Goal: Task Accomplishment & Management: Manage account settings

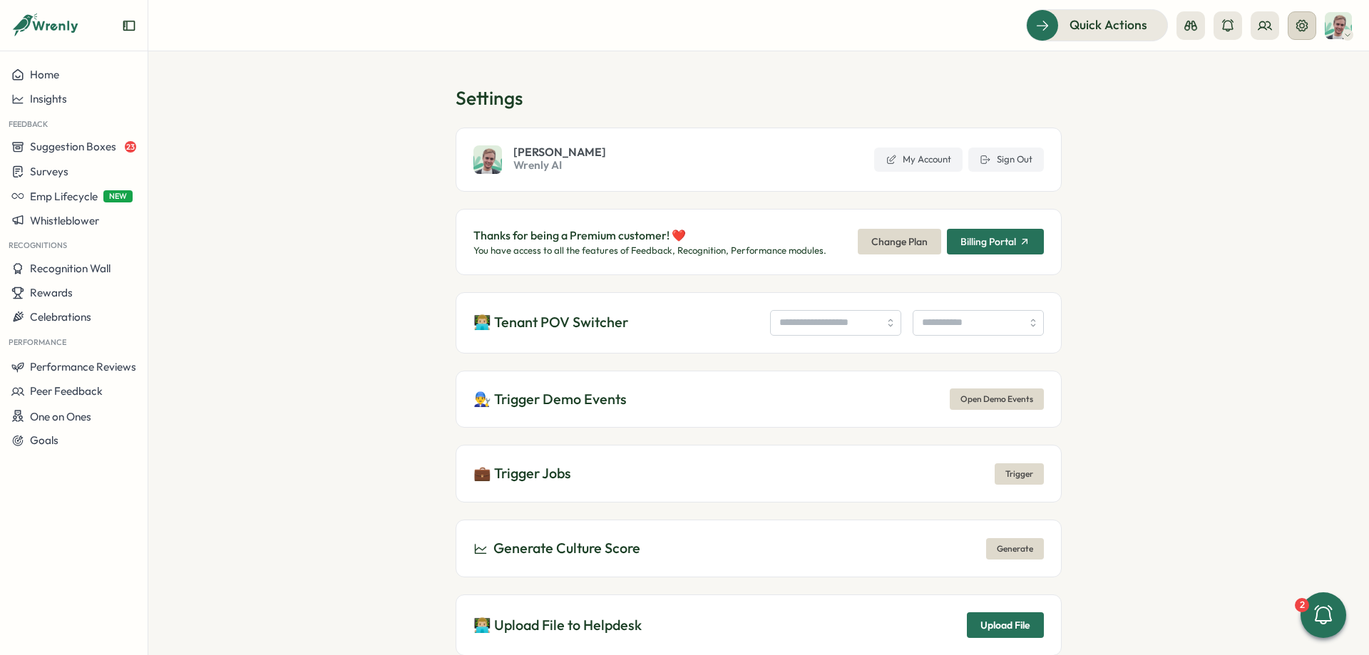
click at [1297, 28] on icon at bounding box center [1302, 24] width 11 height 11
click at [747, 348] on div "👨🏼‍💻 Tenant POV Switcher" at bounding box center [759, 322] width 606 height 61
click at [770, 335] on input "search" at bounding box center [835, 323] width 131 height 26
click at [770, 326] on input "search" at bounding box center [835, 323] width 131 height 26
drag, startPoint x: 786, startPoint y: 322, endPoint x: 695, endPoint y: 319, distance: 91.4
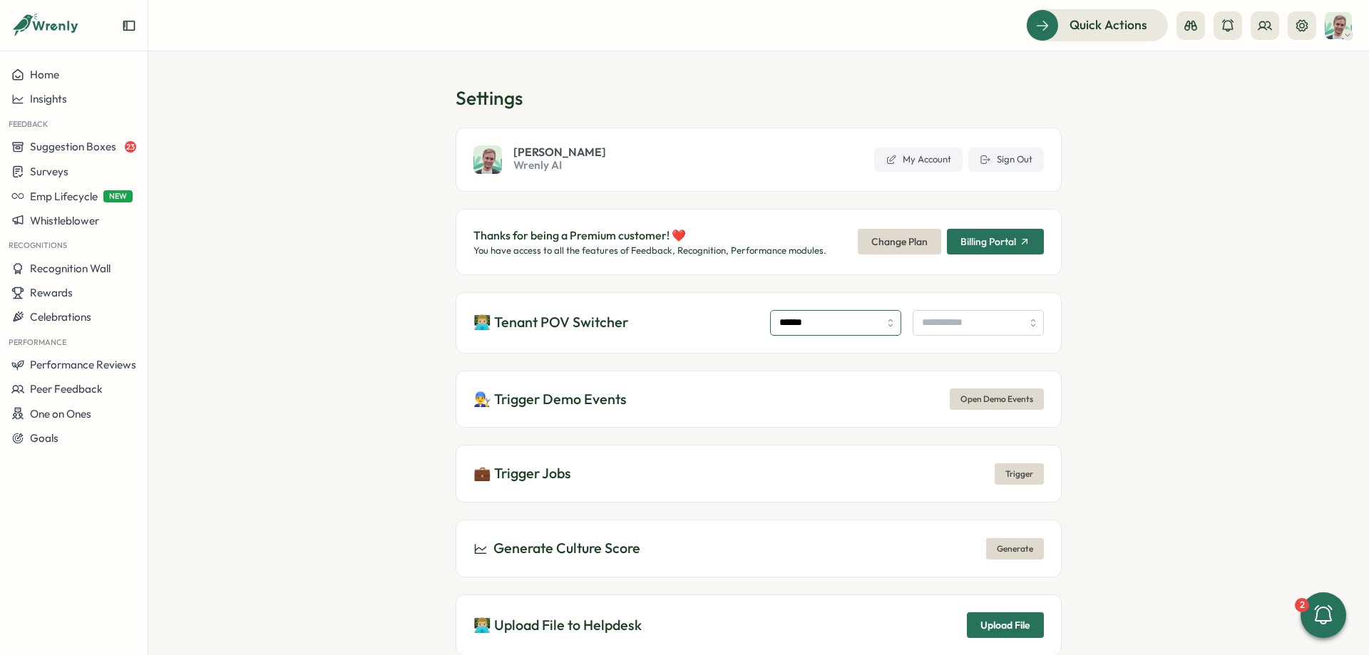
click at [770, 319] on input "******" at bounding box center [835, 323] width 131 height 26
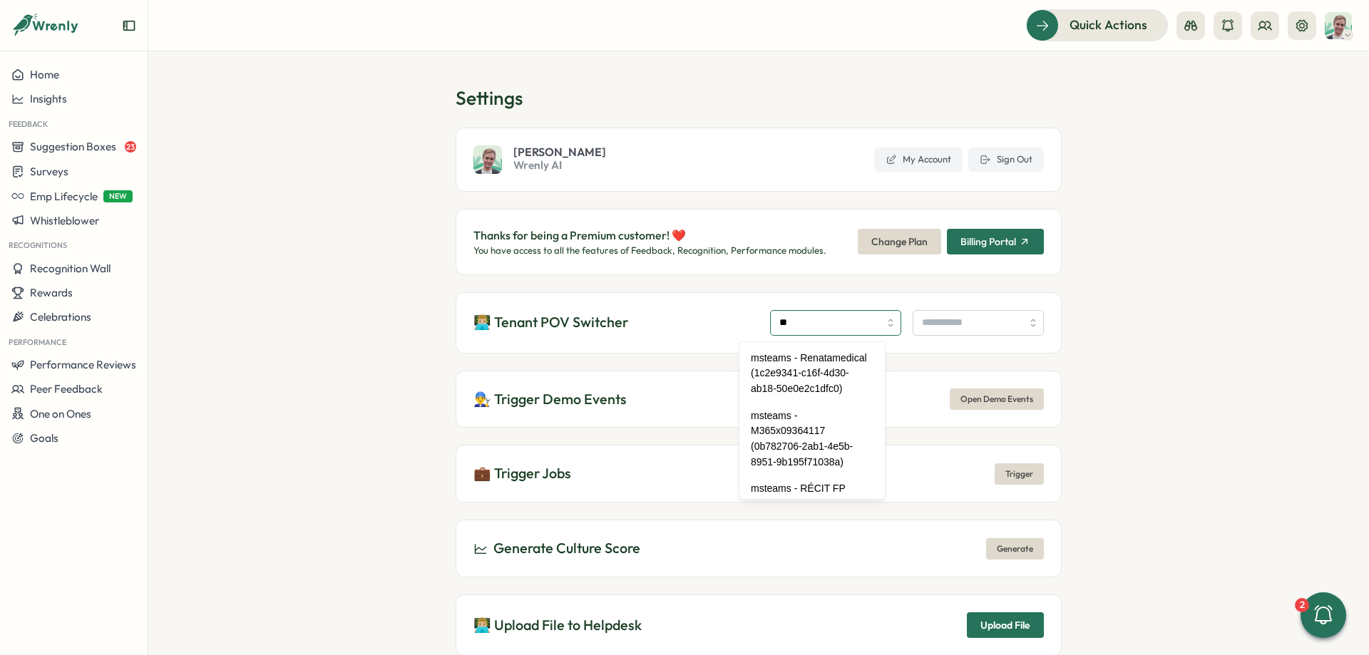
type input "*"
click at [800, 322] on input "search" at bounding box center [835, 323] width 131 height 26
type input "*"
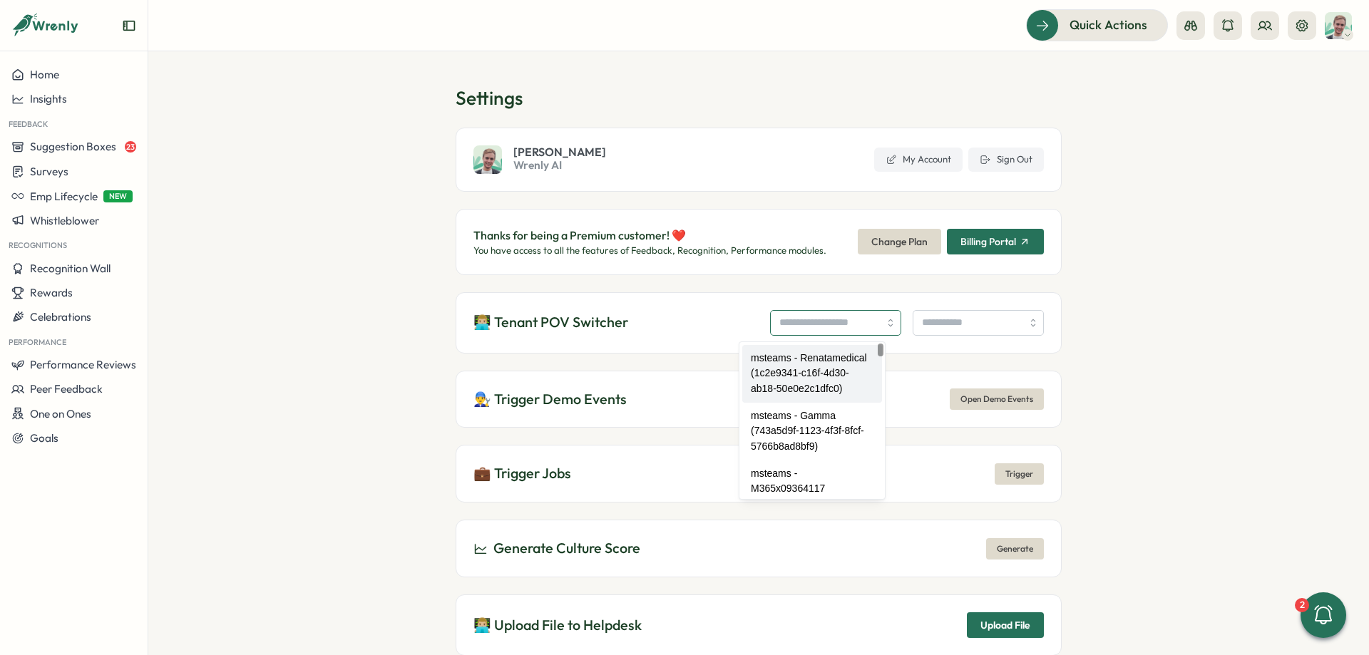
paste input "****"
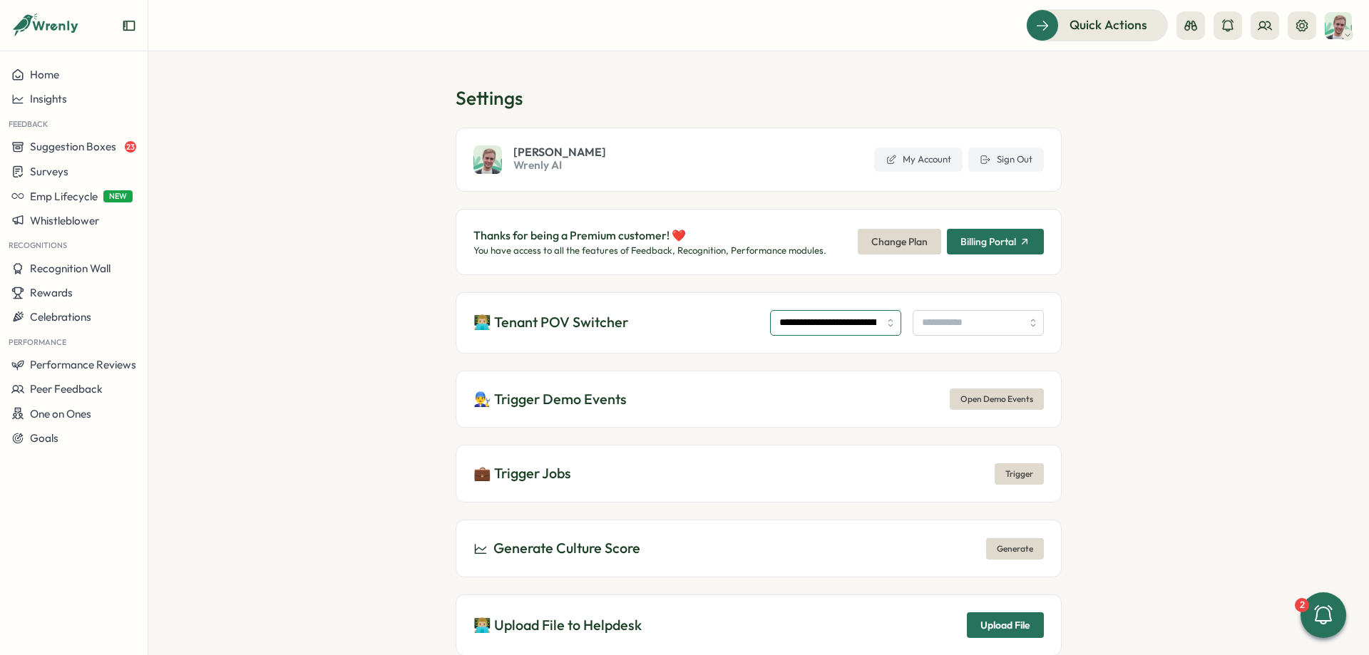
type input "**********"
click at [951, 320] on input "search" at bounding box center [978, 323] width 131 height 26
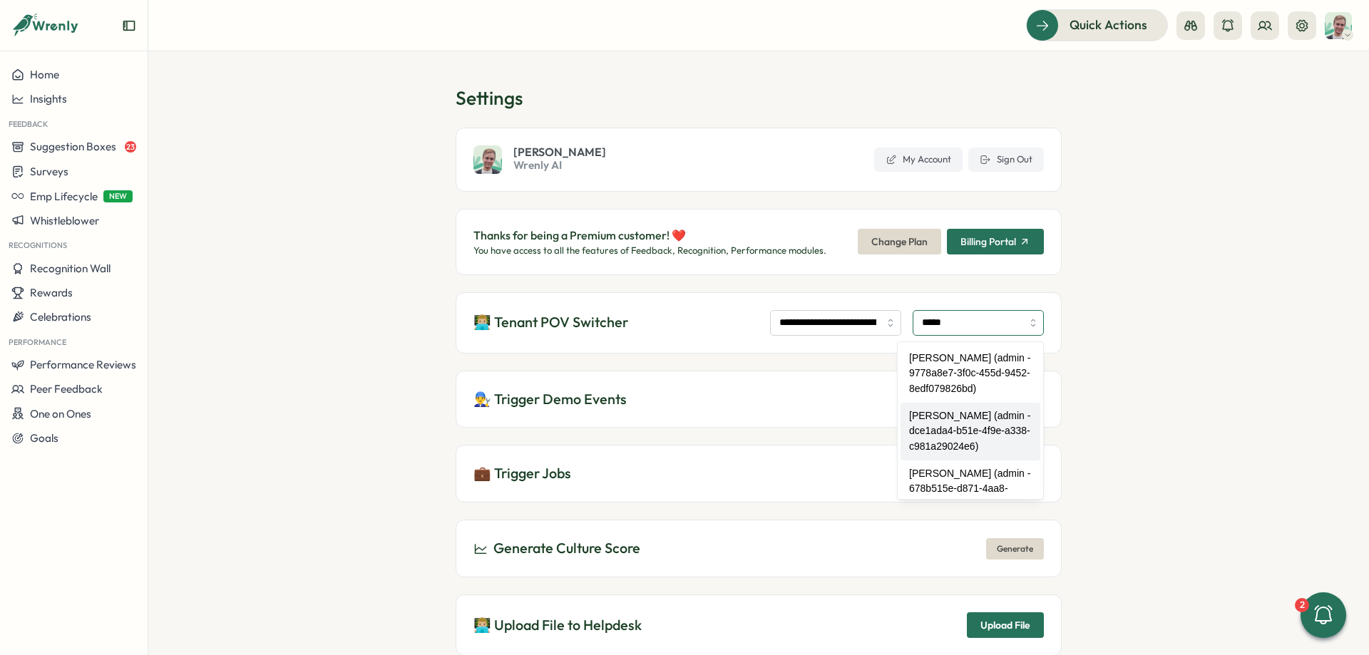
type input "**********"
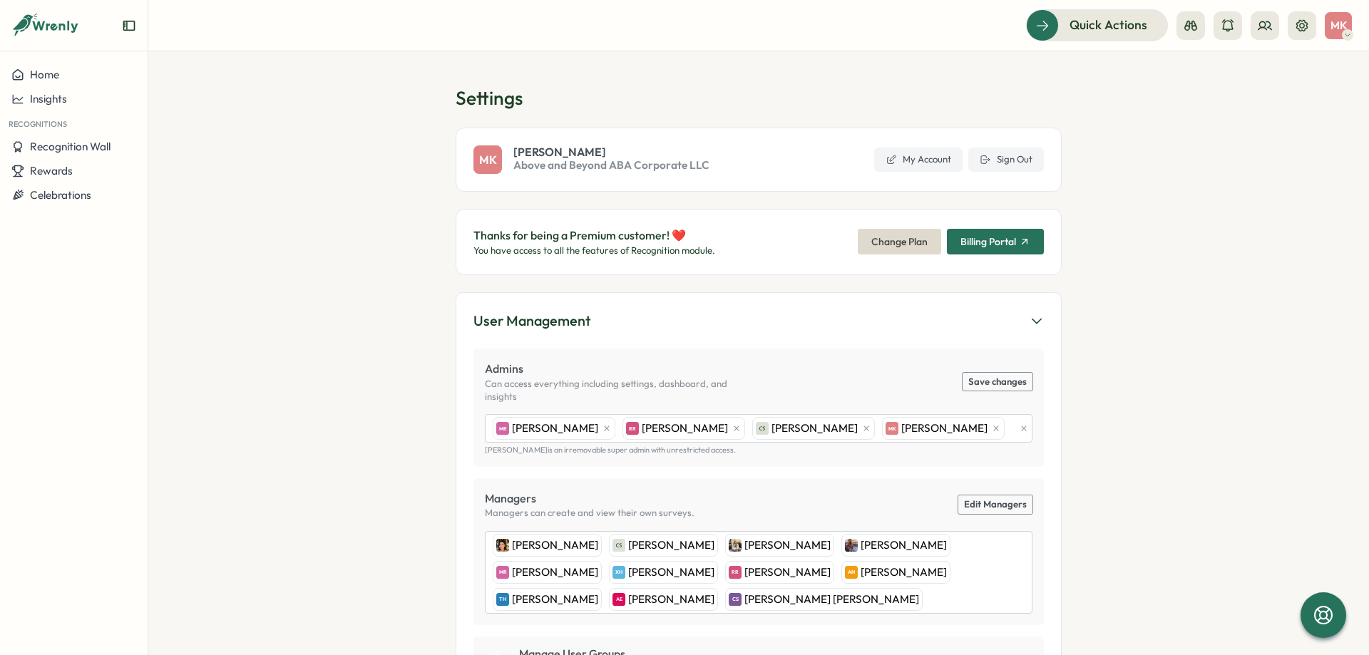
click at [327, 180] on section "Settings MK Megan Kuehler Above and Beyond ABA Corporate LLC My Account Sign Ou…" at bounding box center [758, 353] width 1221 height 604
click at [112, 141] on div "Recognition Wall" at bounding box center [73, 147] width 125 height 13
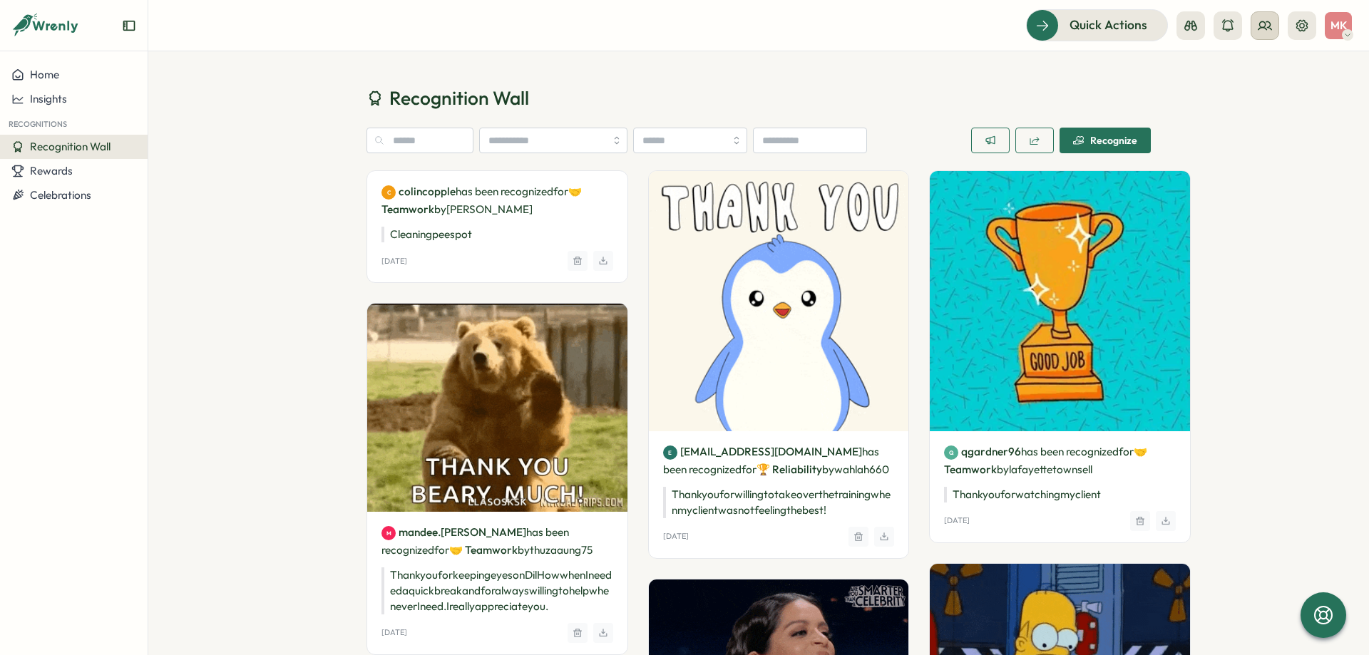
click at [1276, 24] on button at bounding box center [1265, 25] width 29 height 29
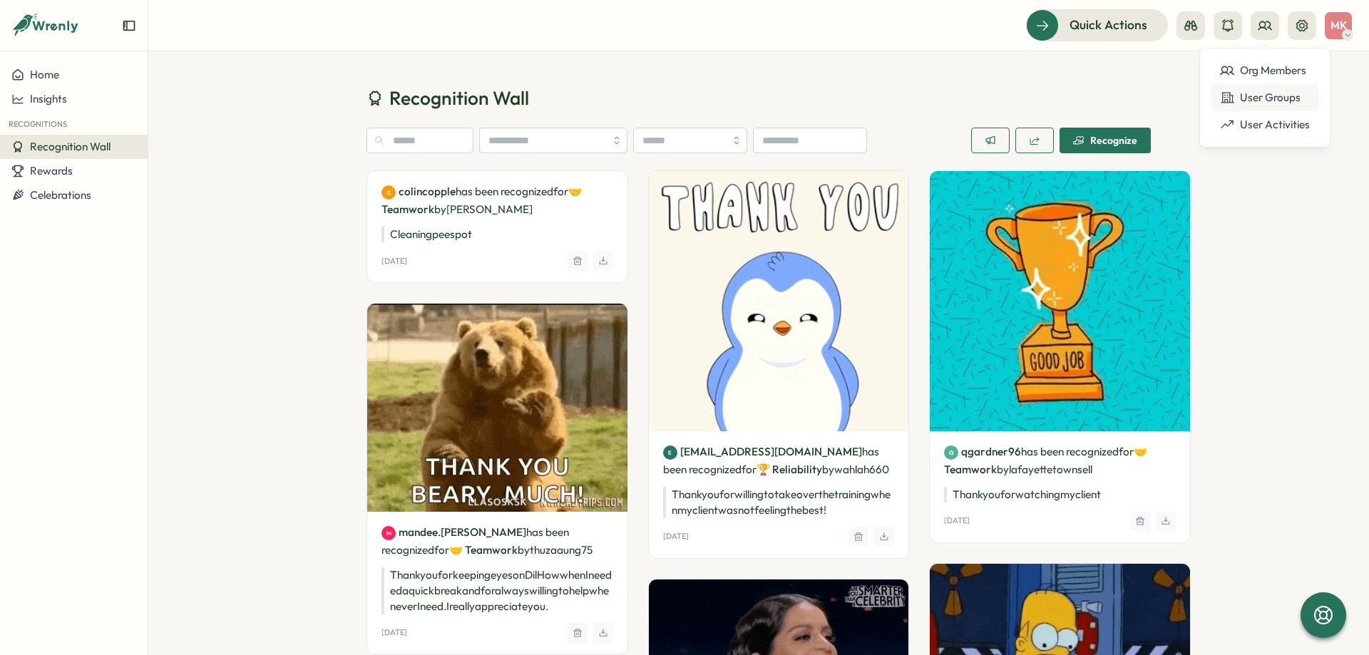
click at [1292, 89] on div "User Groups" at bounding box center [1265, 97] width 107 height 27
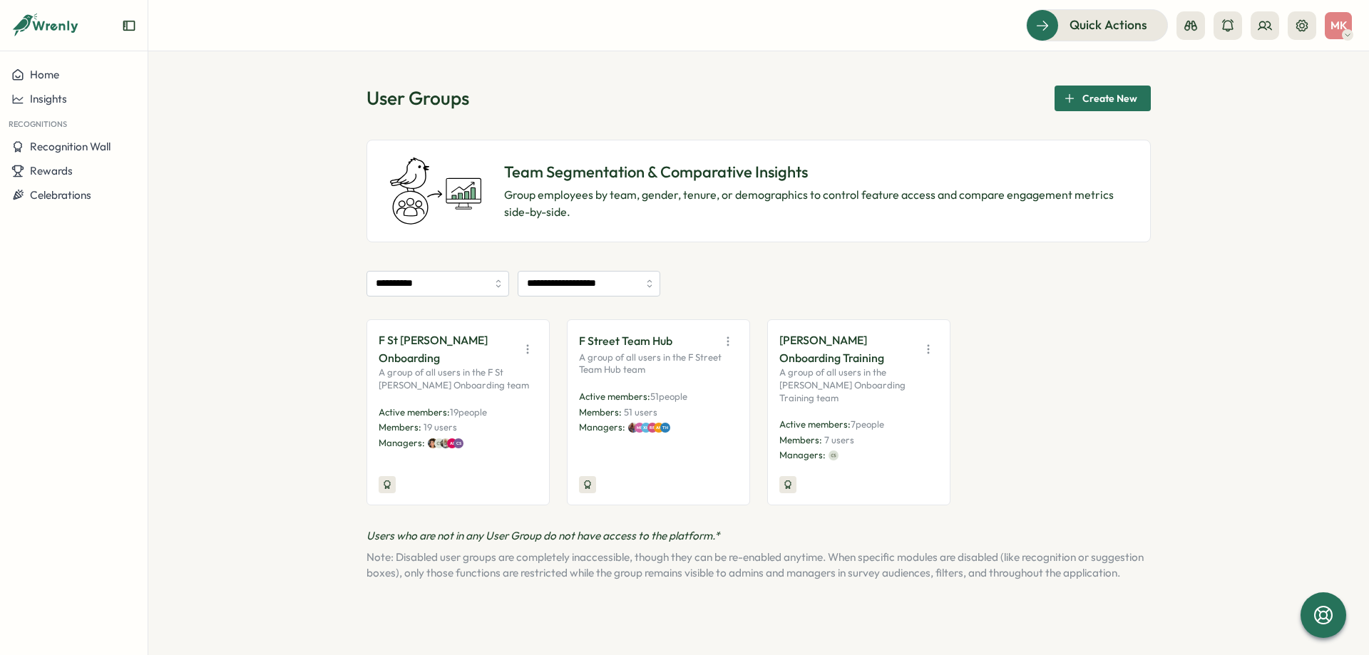
click at [536, 339] on button "button" at bounding box center [528, 349] width 20 height 20
click at [509, 491] on div "**********" at bounding box center [759, 426] width 785 height 310
click at [926, 342] on icon "button" at bounding box center [928, 349] width 14 height 14
click at [902, 393] on button "Edit" at bounding box center [892, 397] width 90 height 24
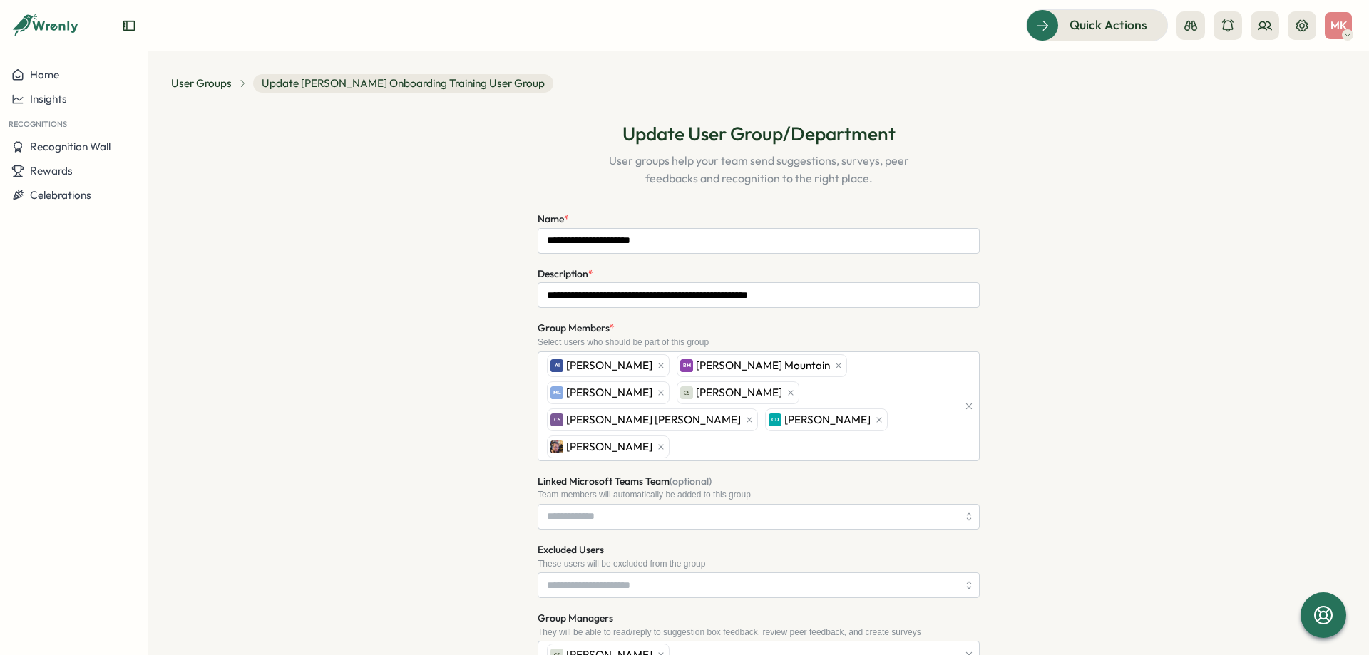
type input "**********"
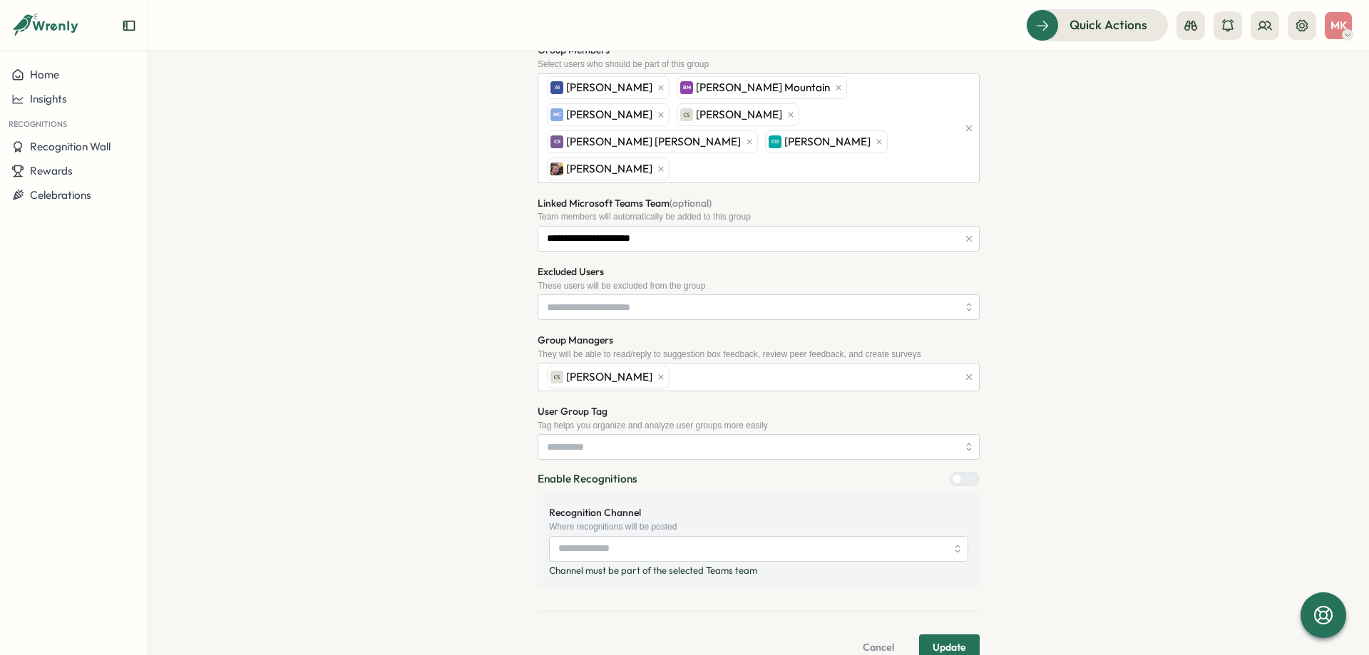
scroll to position [279, 0]
type input "**********"
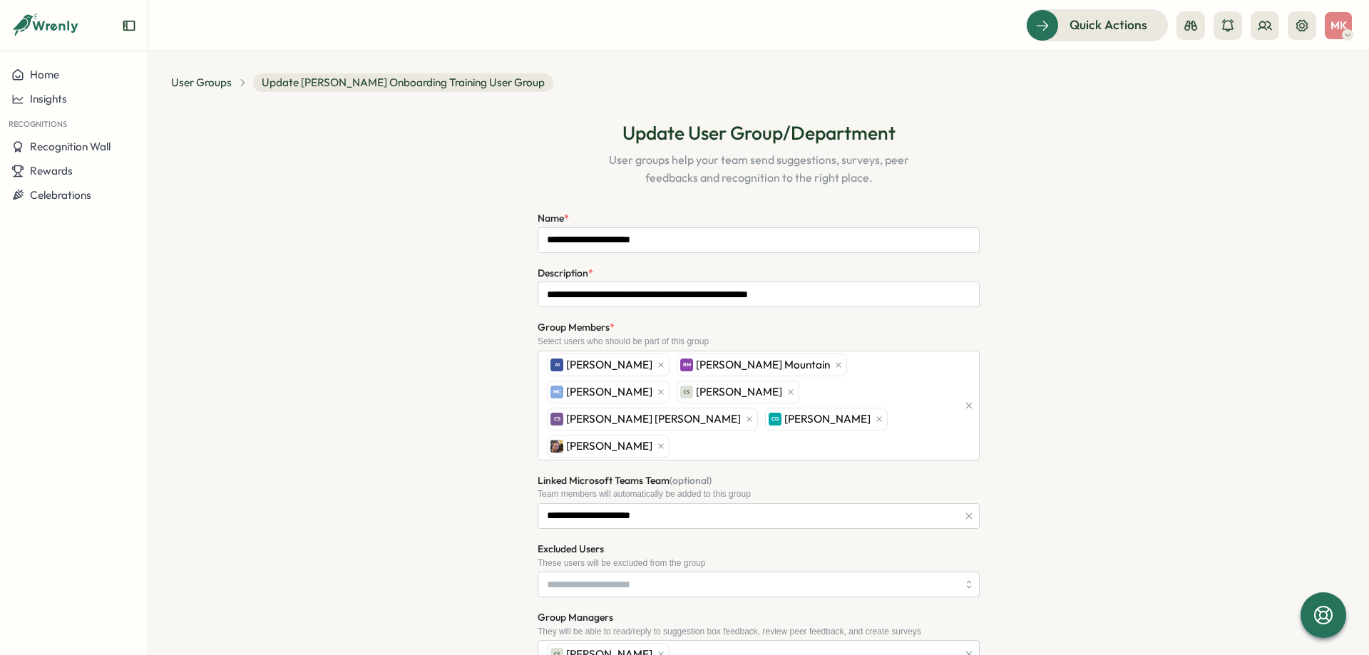
scroll to position [0, 0]
click at [203, 85] on span "User Groups" at bounding box center [201, 84] width 61 height 16
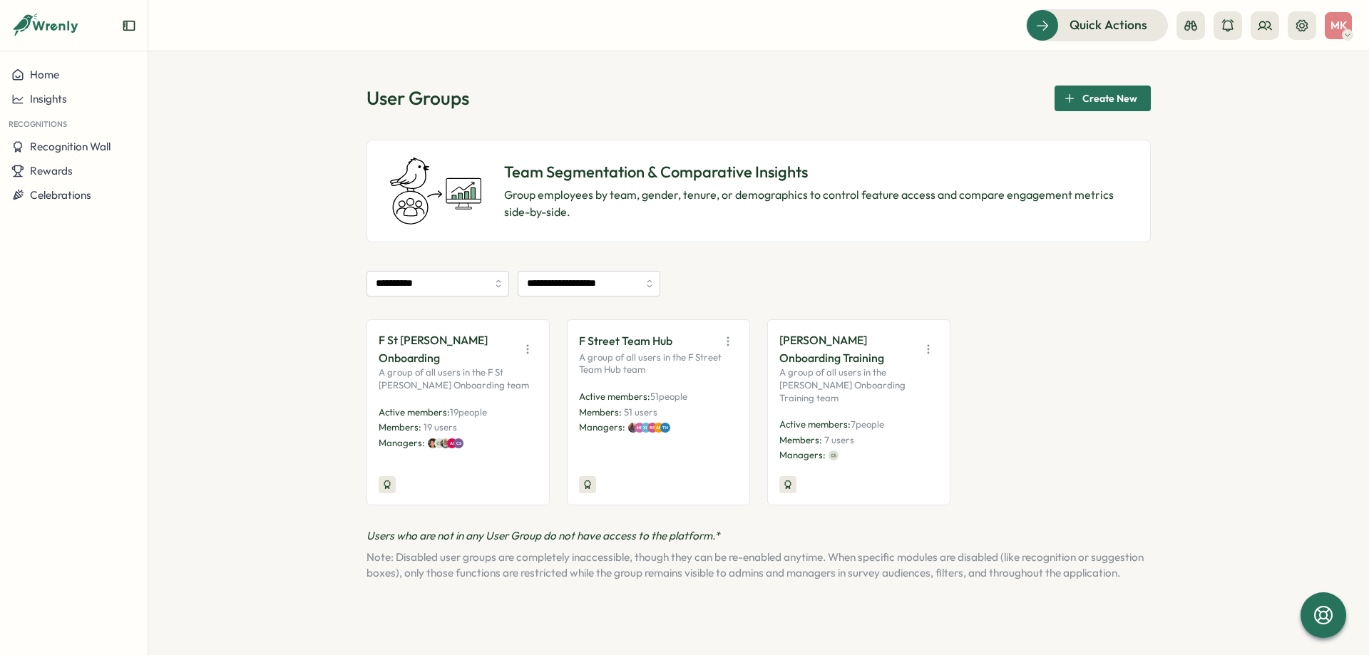
click at [530, 343] on icon "button" at bounding box center [528, 349] width 14 height 14
click at [519, 397] on button "Edit" at bounding box center [491, 397] width 90 height 24
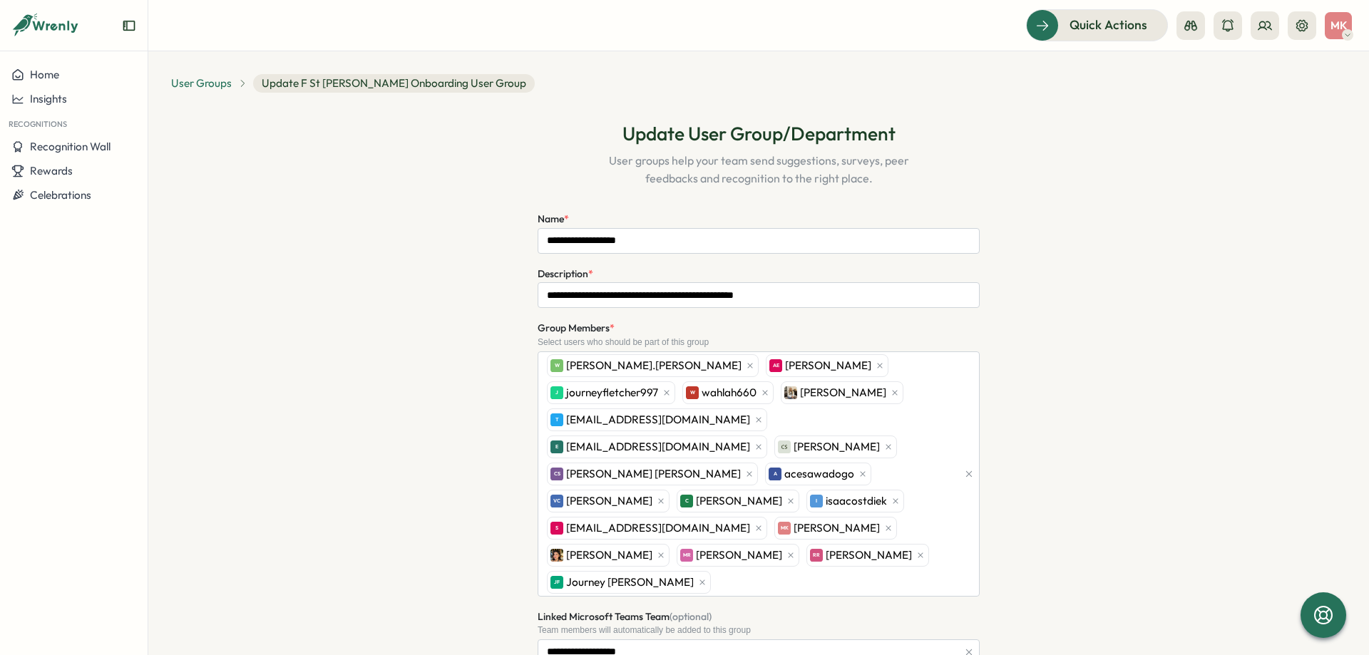
click at [192, 83] on span "User Groups" at bounding box center [201, 84] width 61 height 16
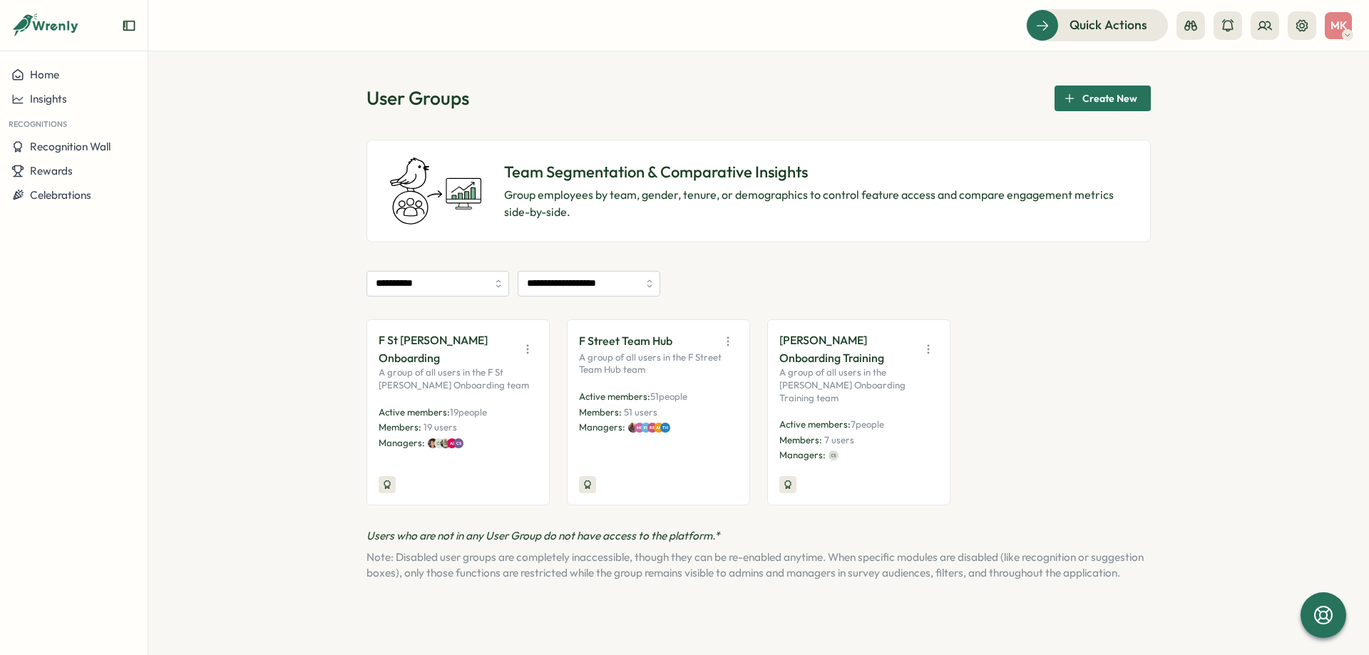
click at [929, 342] on icon "button" at bounding box center [928, 349] width 14 height 14
click at [905, 388] on button "Edit" at bounding box center [892, 397] width 90 height 24
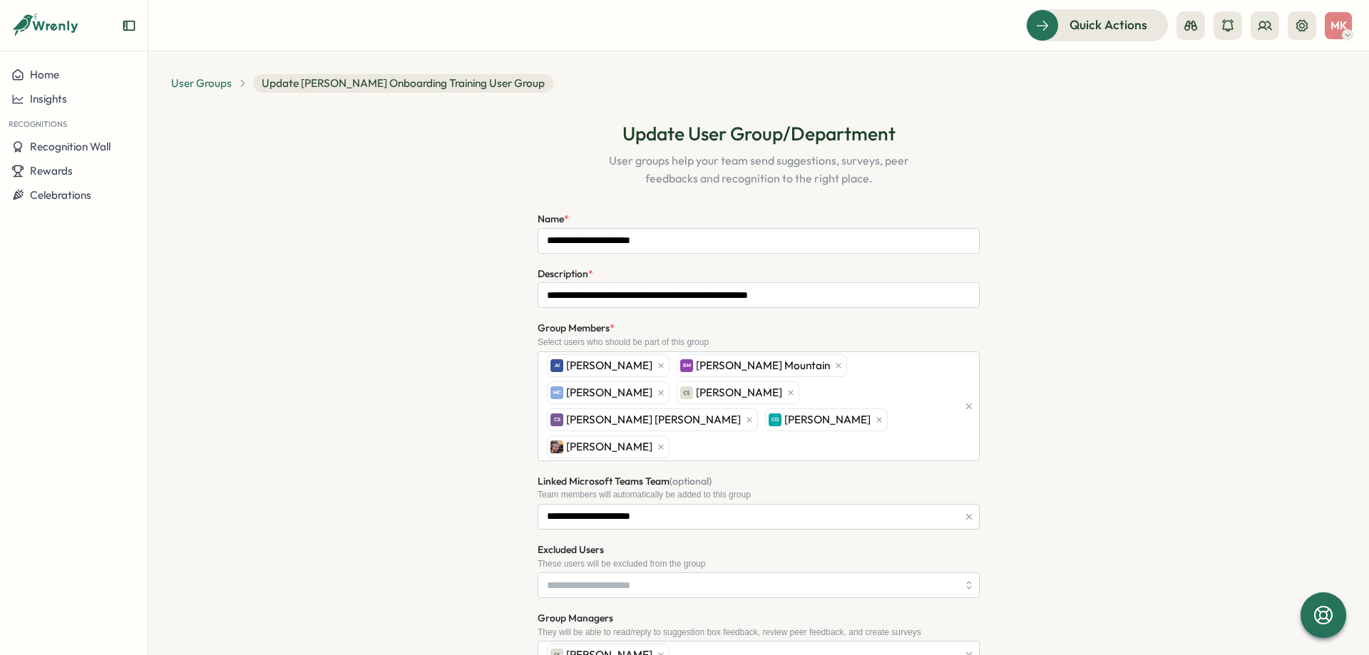
click at [214, 85] on span "User Groups" at bounding box center [201, 84] width 61 height 16
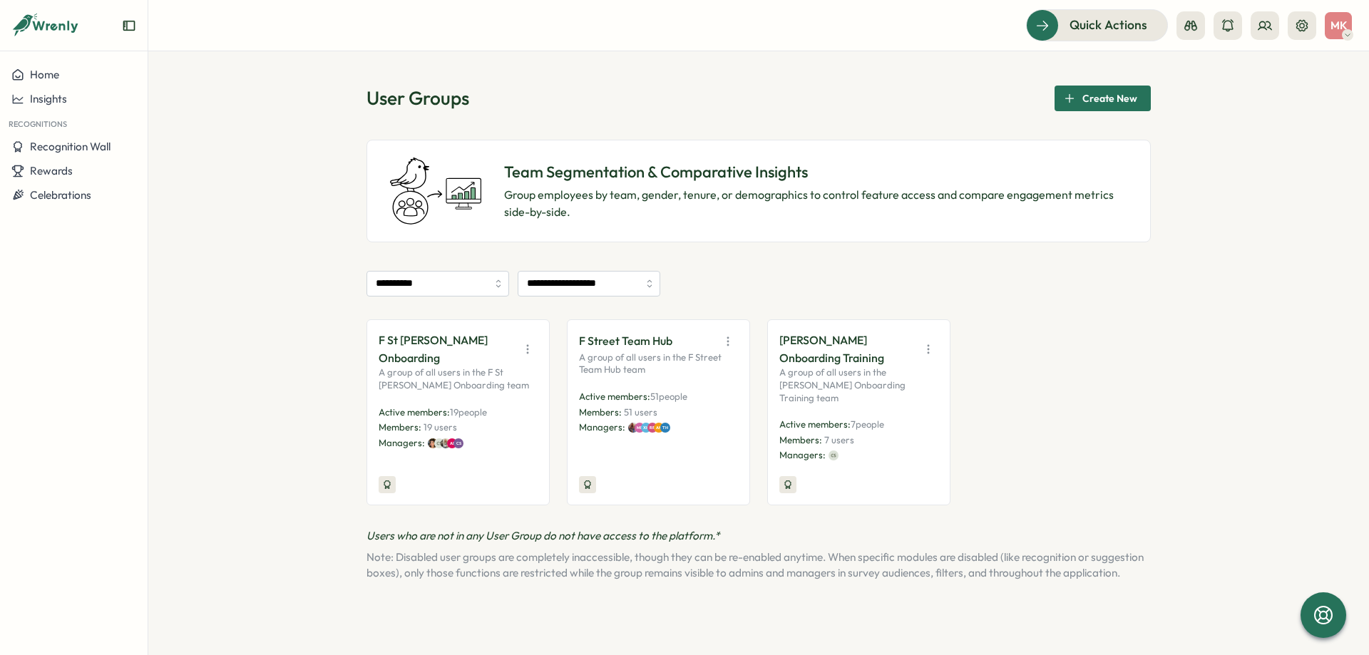
click at [933, 342] on icon "button" at bounding box center [928, 349] width 14 height 14
click at [1011, 346] on div "F St RBT Onboarding A group of all users in the F St RBT Onboarding team Active…" at bounding box center [759, 413] width 785 height 186
click at [929, 347] on icon "button" at bounding box center [928, 349] width 14 height 14
click at [880, 392] on button "Edit" at bounding box center [892, 397] width 90 height 24
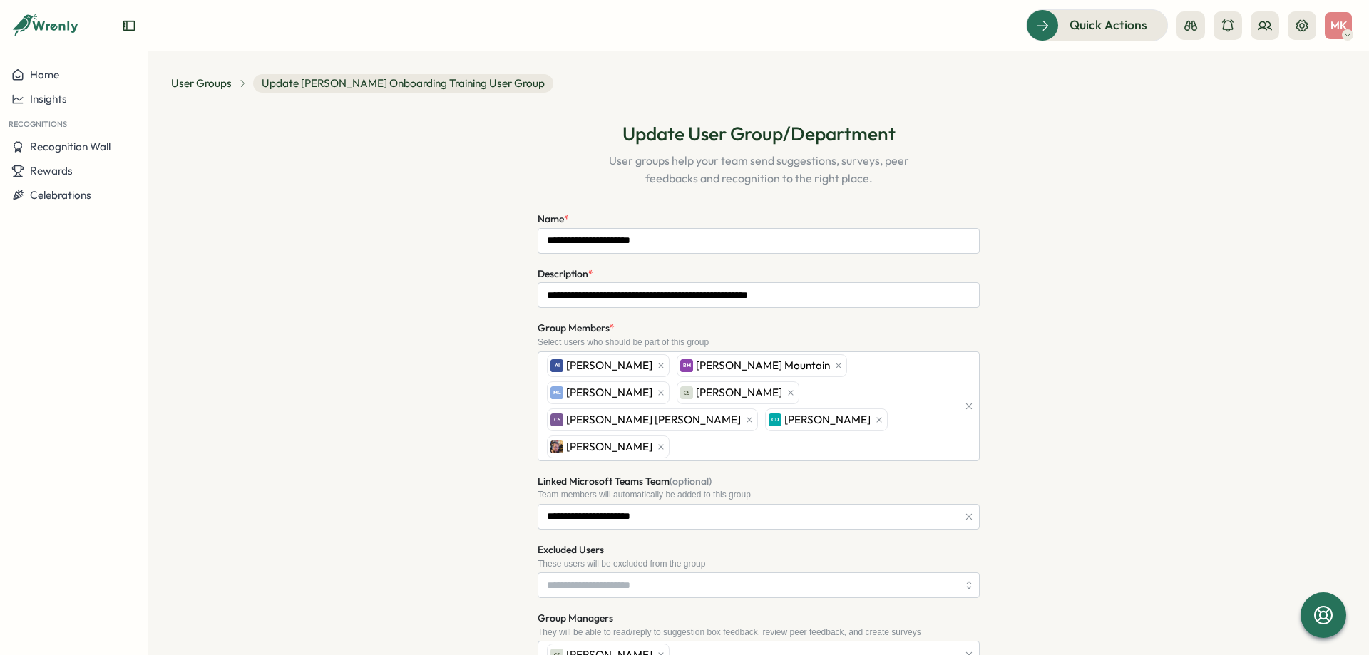
click at [244, 90] on div "User Groups" at bounding box center [209, 84] width 76 height 16
click at [218, 88] on span "User Groups" at bounding box center [201, 84] width 61 height 16
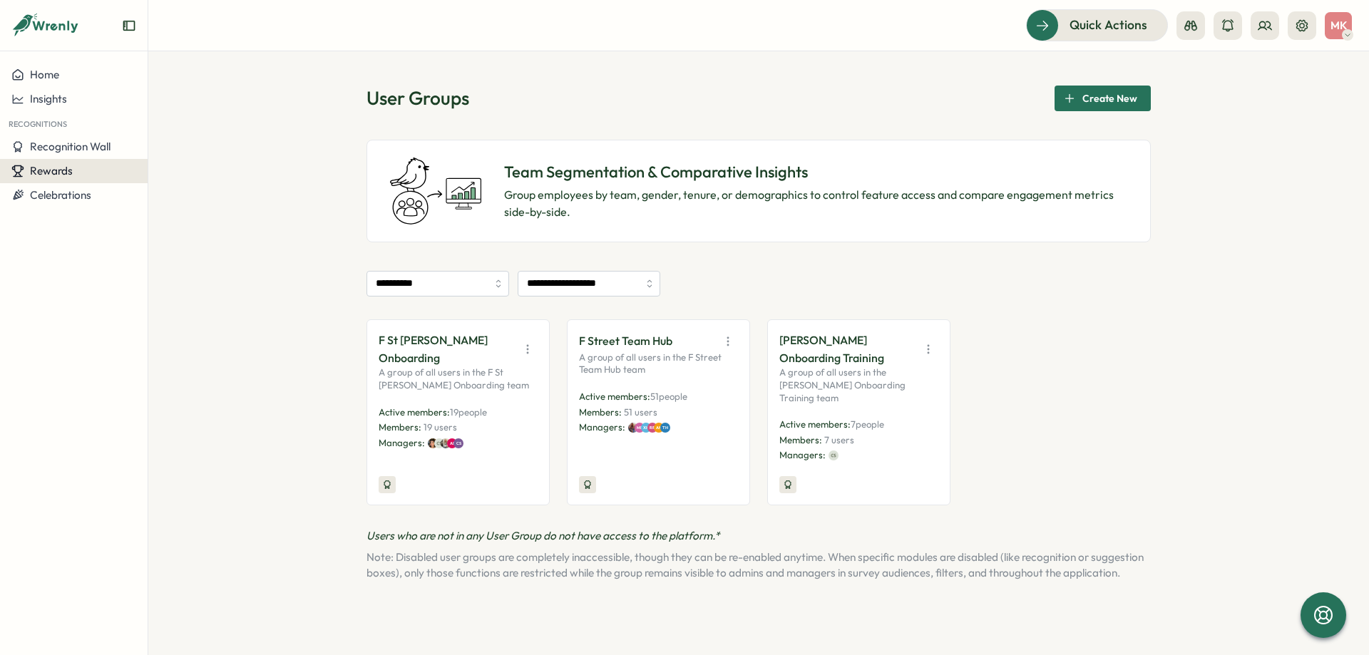
click at [118, 171] on div "Rewards" at bounding box center [73, 171] width 125 height 13
click at [230, 142] on div "Manage Rewards" at bounding box center [204, 144] width 106 height 16
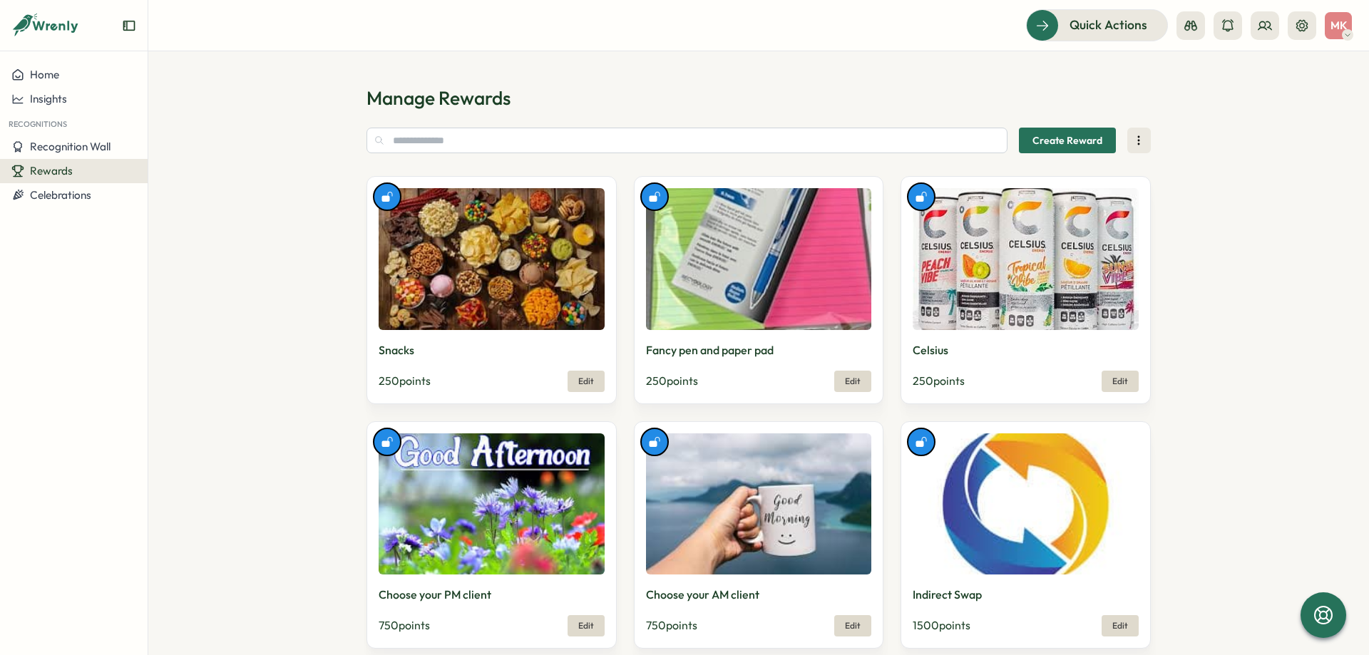
click at [1101, 145] on span "Create Reward" at bounding box center [1068, 140] width 70 height 24
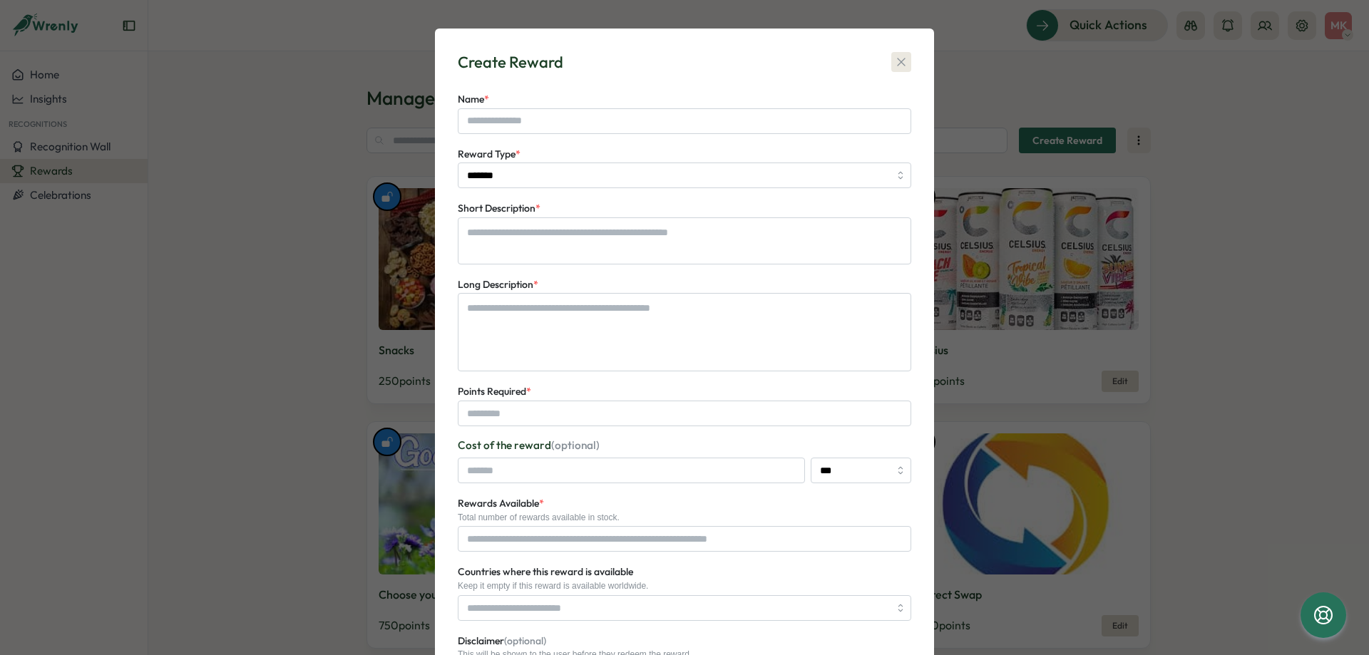
click at [900, 65] on icon "button" at bounding box center [901, 62] width 14 height 14
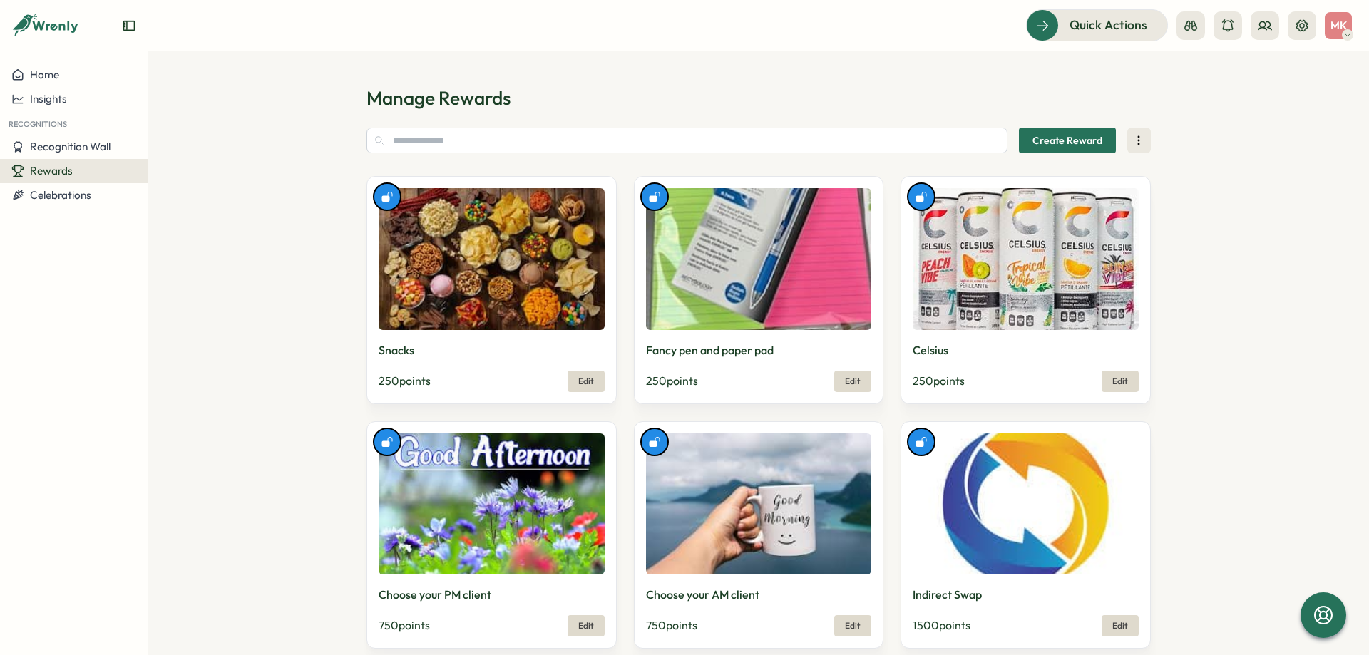
click at [969, 88] on h1 "Manage Rewards" at bounding box center [759, 98] width 785 height 25
click at [791, 88] on h1 "Manage Rewards" at bounding box center [759, 98] width 785 height 25
click at [401, 97] on h1 "Manage Rewards" at bounding box center [759, 98] width 785 height 25
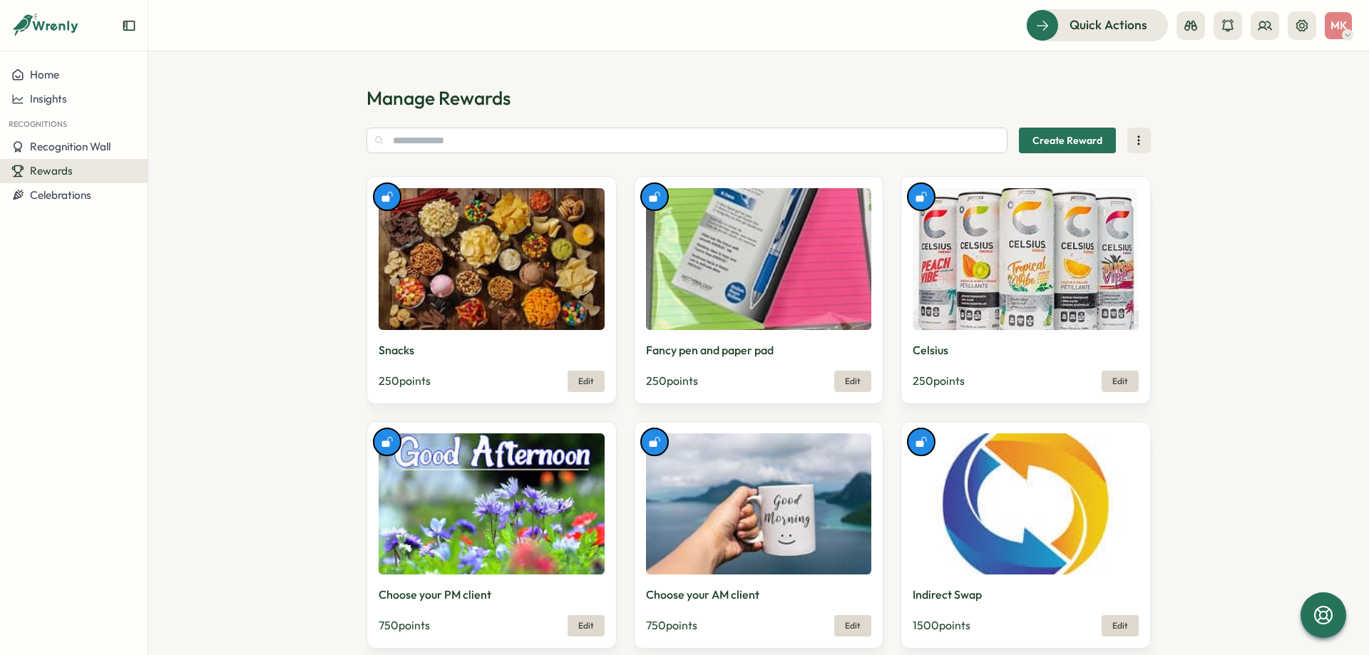
click at [446, 98] on h1 "Manage Rewards" at bounding box center [759, 98] width 785 height 25
click at [1043, 144] on span "Create Reward" at bounding box center [1068, 140] width 70 height 24
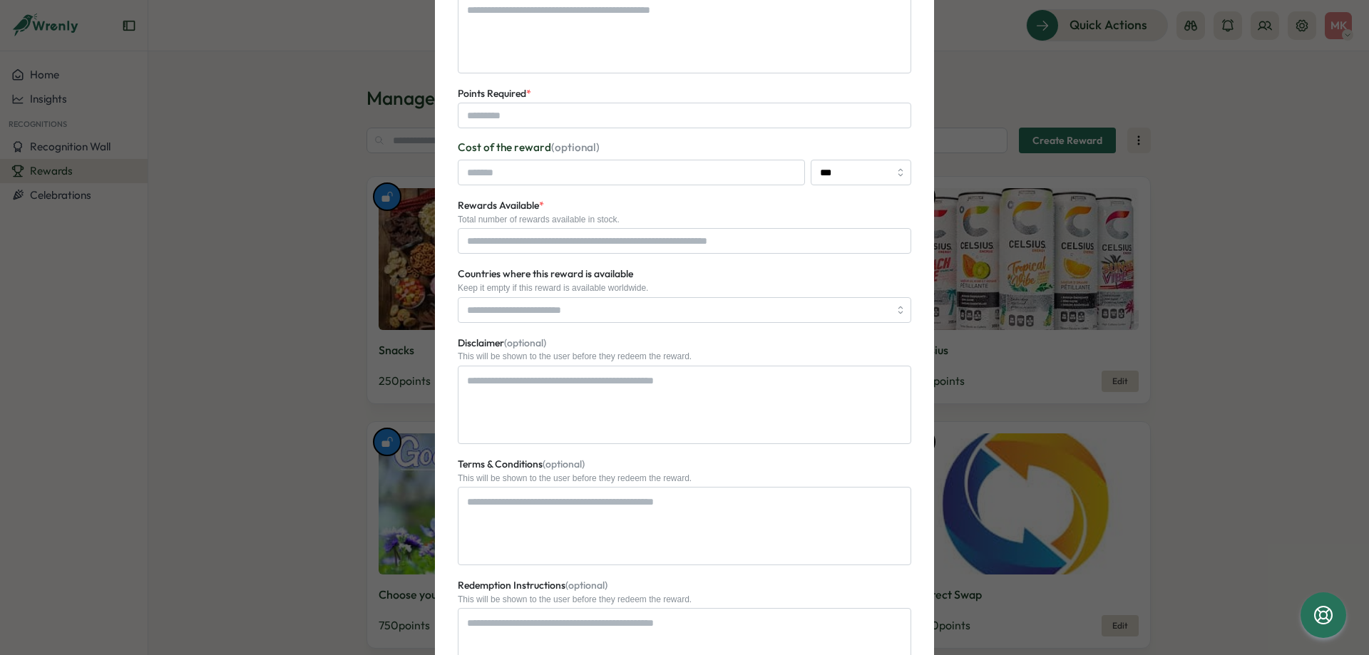
scroll to position [296, 0]
click at [598, 252] on input "Rewards Available *" at bounding box center [685, 243] width 454 height 26
drag, startPoint x: 600, startPoint y: 213, endPoint x: 593, endPoint y: 190, distance: 24.6
click at [600, 213] on div "Rewards Available * Total number of rewards available in stock." at bounding box center [685, 227] width 454 height 57
click at [591, 302] on input "Countries where this reward is available" at bounding box center [678, 312] width 422 height 24
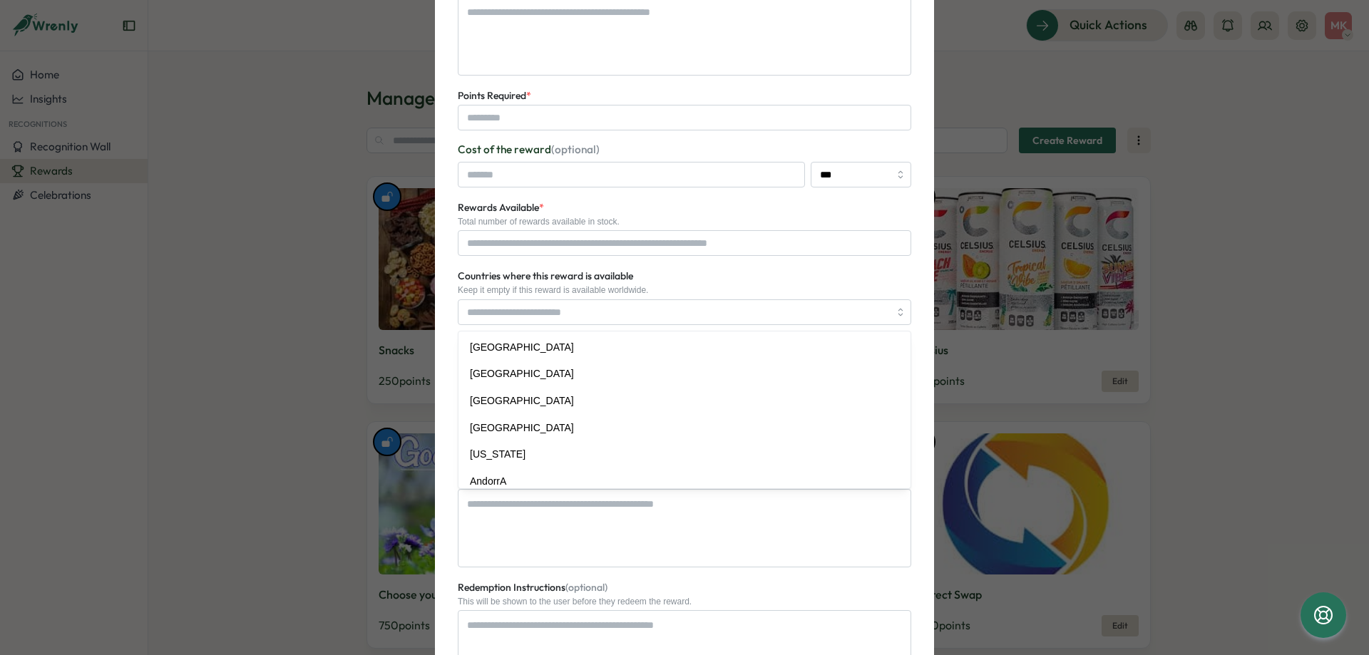
click at [613, 279] on label "Countries where this reward is available" at bounding box center [545, 277] width 175 height 16
click at [613, 300] on input "Countries where this reward is available" at bounding box center [678, 312] width 422 height 24
click at [613, 273] on label "Countries where this reward is available" at bounding box center [545, 277] width 175 height 16
click at [613, 300] on input "Countries where this reward is available" at bounding box center [678, 312] width 422 height 24
type textarea "*"
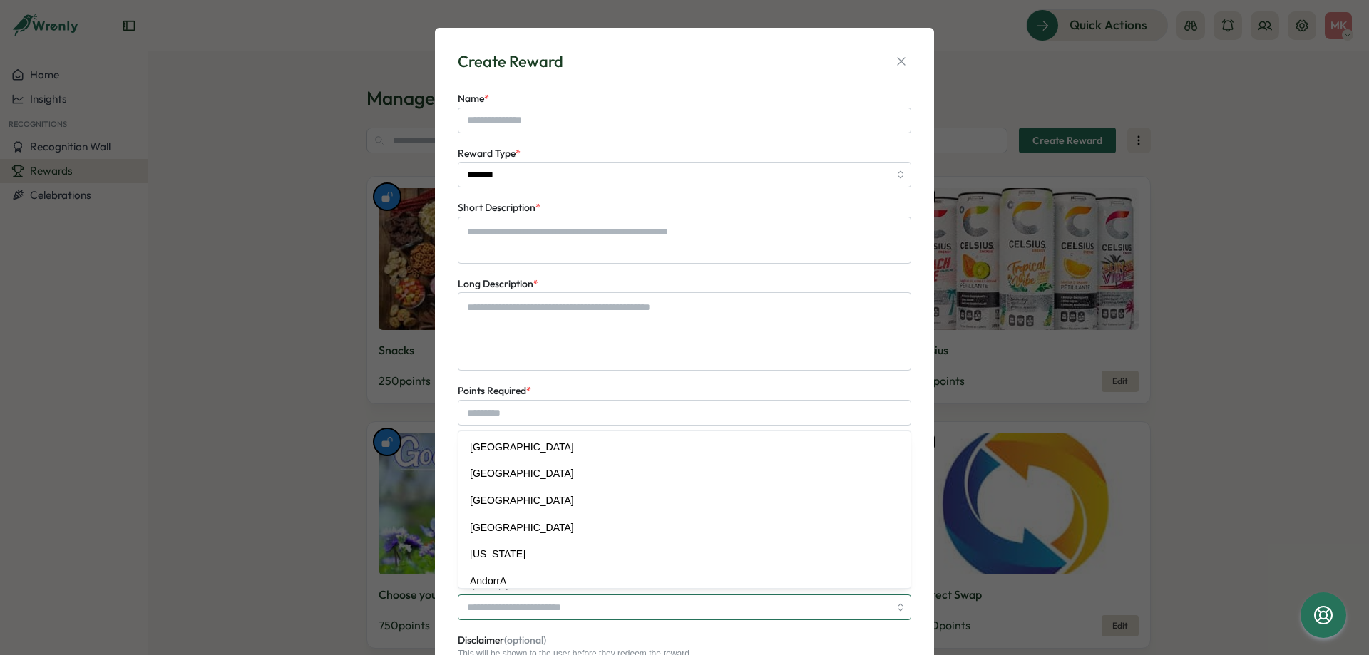
scroll to position [0, 0]
click at [902, 59] on icon "button" at bounding box center [901, 62] width 14 height 14
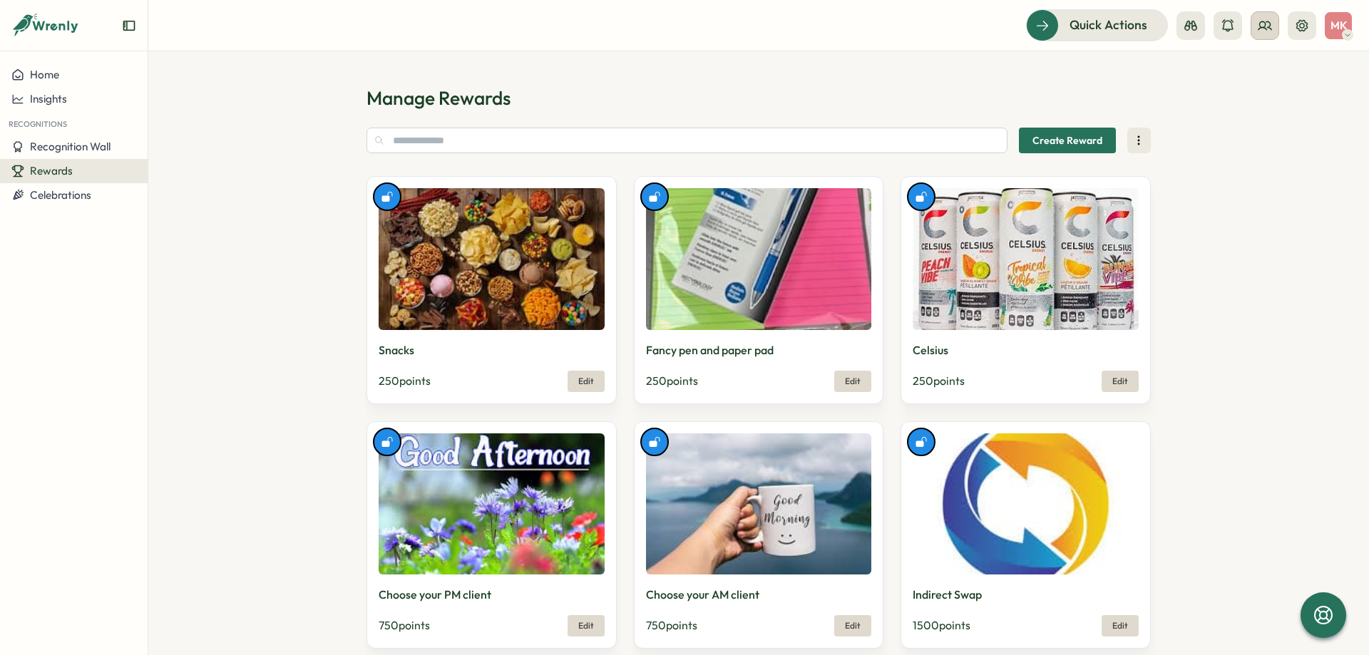
click at [1275, 26] on button at bounding box center [1265, 25] width 29 height 29
click at [1250, 66] on div "Org Members" at bounding box center [1265, 71] width 90 height 16
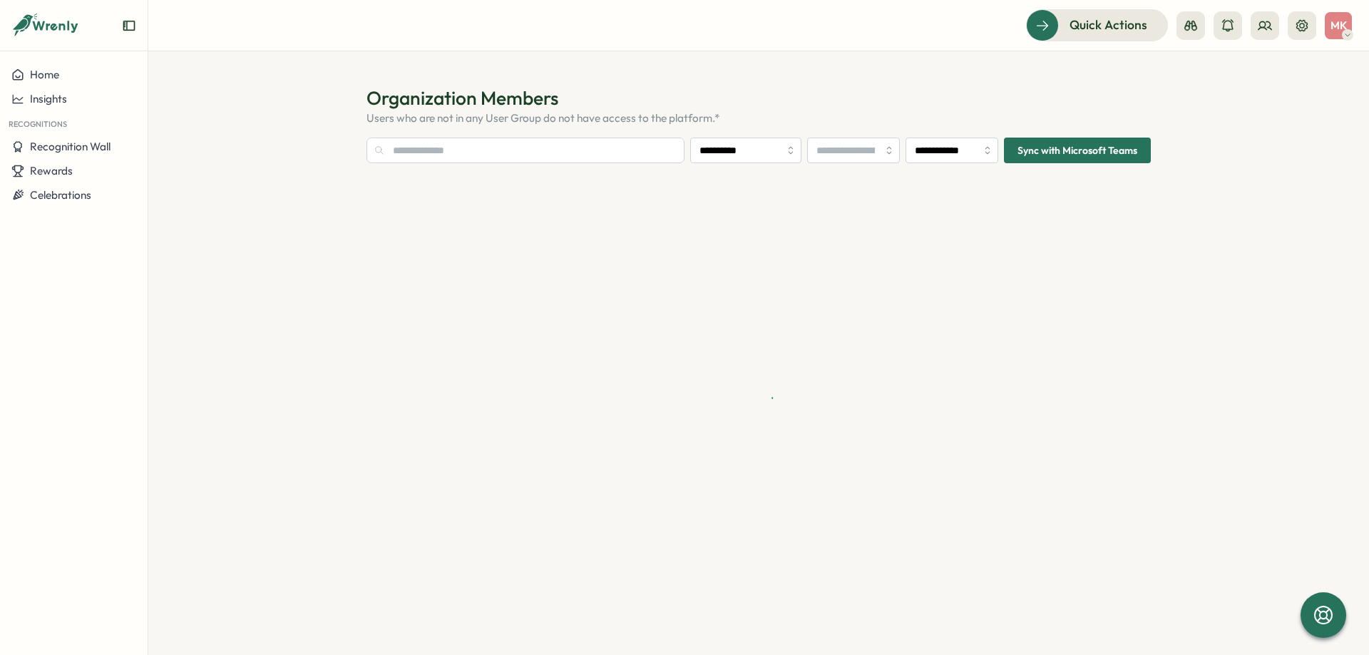
type input "**********"
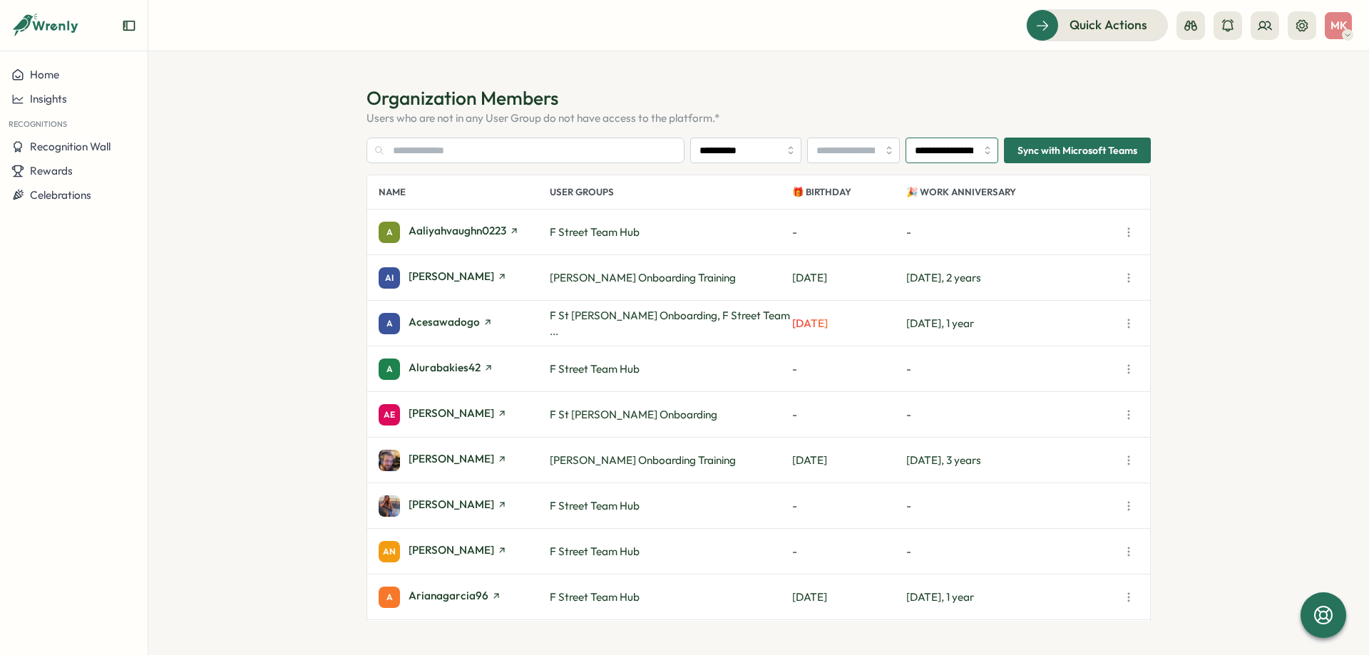
click at [966, 152] on input "**********" at bounding box center [952, 151] width 93 height 26
click at [926, 98] on h1 "Organization Members" at bounding box center [759, 98] width 785 height 25
click at [399, 108] on h1 "Organization Members" at bounding box center [759, 98] width 785 height 25
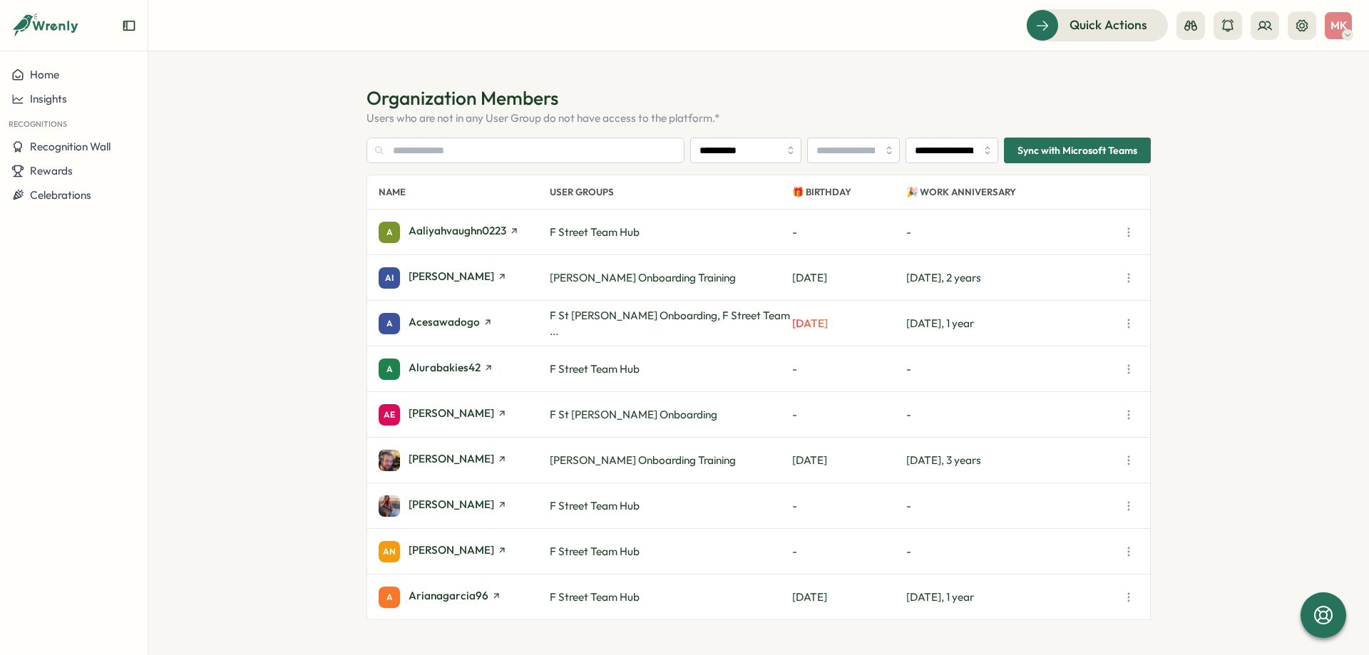
click at [402, 109] on h1 "Organization Members" at bounding box center [759, 98] width 785 height 25
click at [820, 86] on h1 "Organization Members" at bounding box center [759, 98] width 785 height 25
click at [1310, 27] on button at bounding box center [1302, 25] width 29 height 29
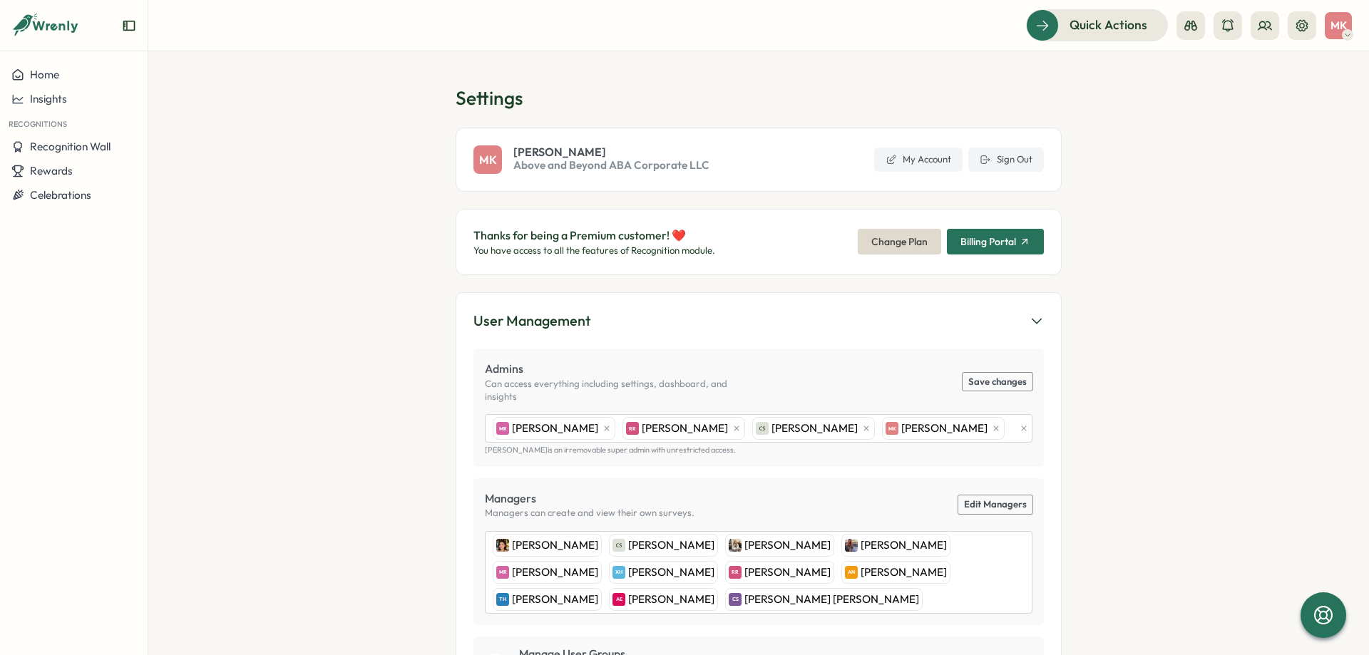
click at [538, 164] on span "Above and Beyond ABA Corporate LLC" at bounding box center [612, 166] width 196 height 16
drag, startPoint x: 515, startPoint y: 164, endPoint x: 718, endPoint y: 163, distance: 202.6
click at [713, 163] on div "MK Megan Kuehler Above and Beyond ABA Corporate LLC My Account Sign Out" at bounding box center [759, 160] width 606 height 64
drag, startPoint x: 719, startPoint y: 163, endPoint x: 514, endPoint y: 170, distance: 204.8
click at [512, 170] on div "MK Megan Kuehler Above and Beyond ABA Corporate LLC My Account Sign Out" at bounding box center [759, 160] width 606 height 64
